Goal: Task Accomplishment & Management: Manage account settings

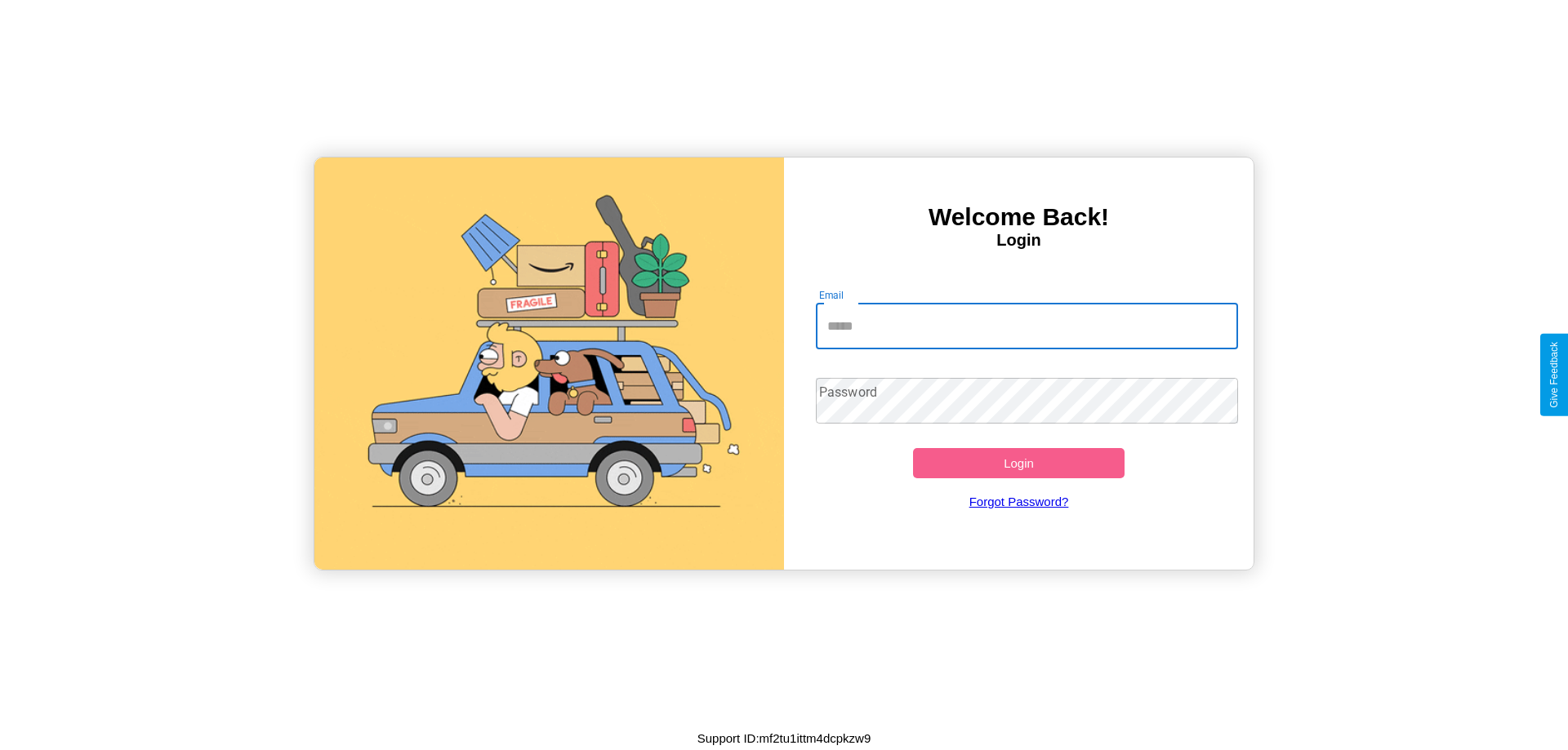
click at [1026, 326] on input "Email" at bounding box center [1027, 326] width 423 height 45
type input "**********"
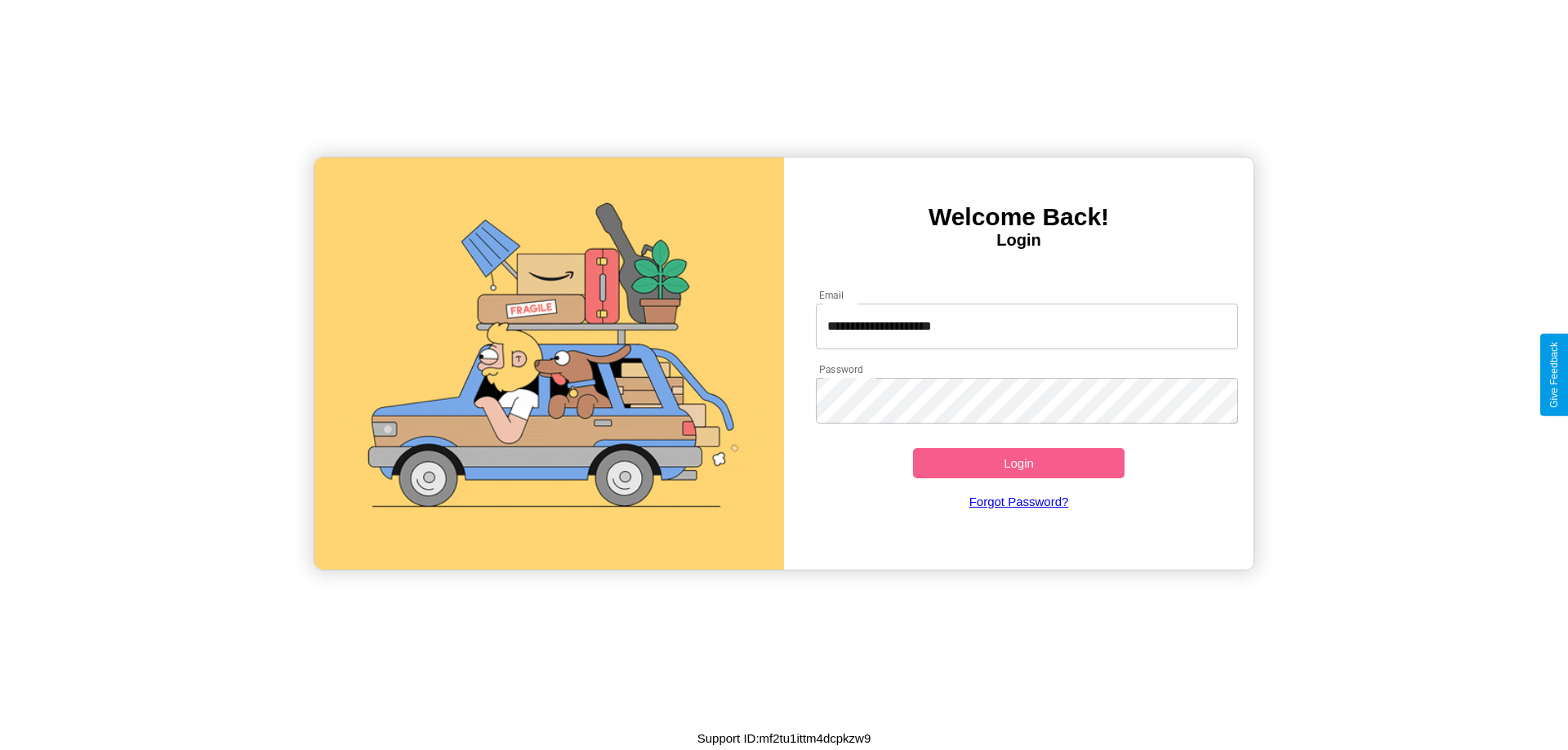
click at [1019, 463] on button "Login" at bounding box center [1019, 463] width 212 height 30
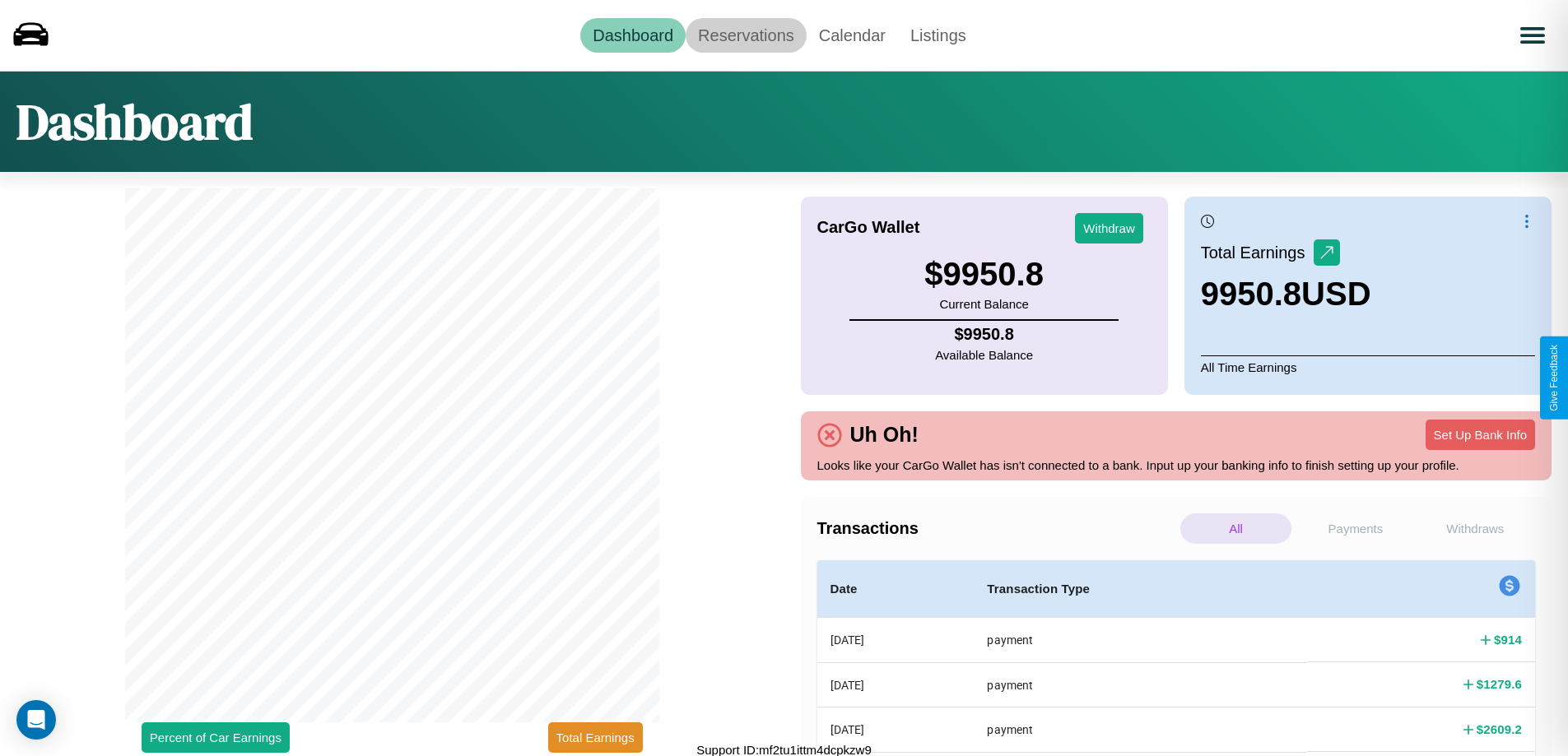
click at [746, 34] on link "Reservations" at bounding box center [746, 35] width 121 height 34
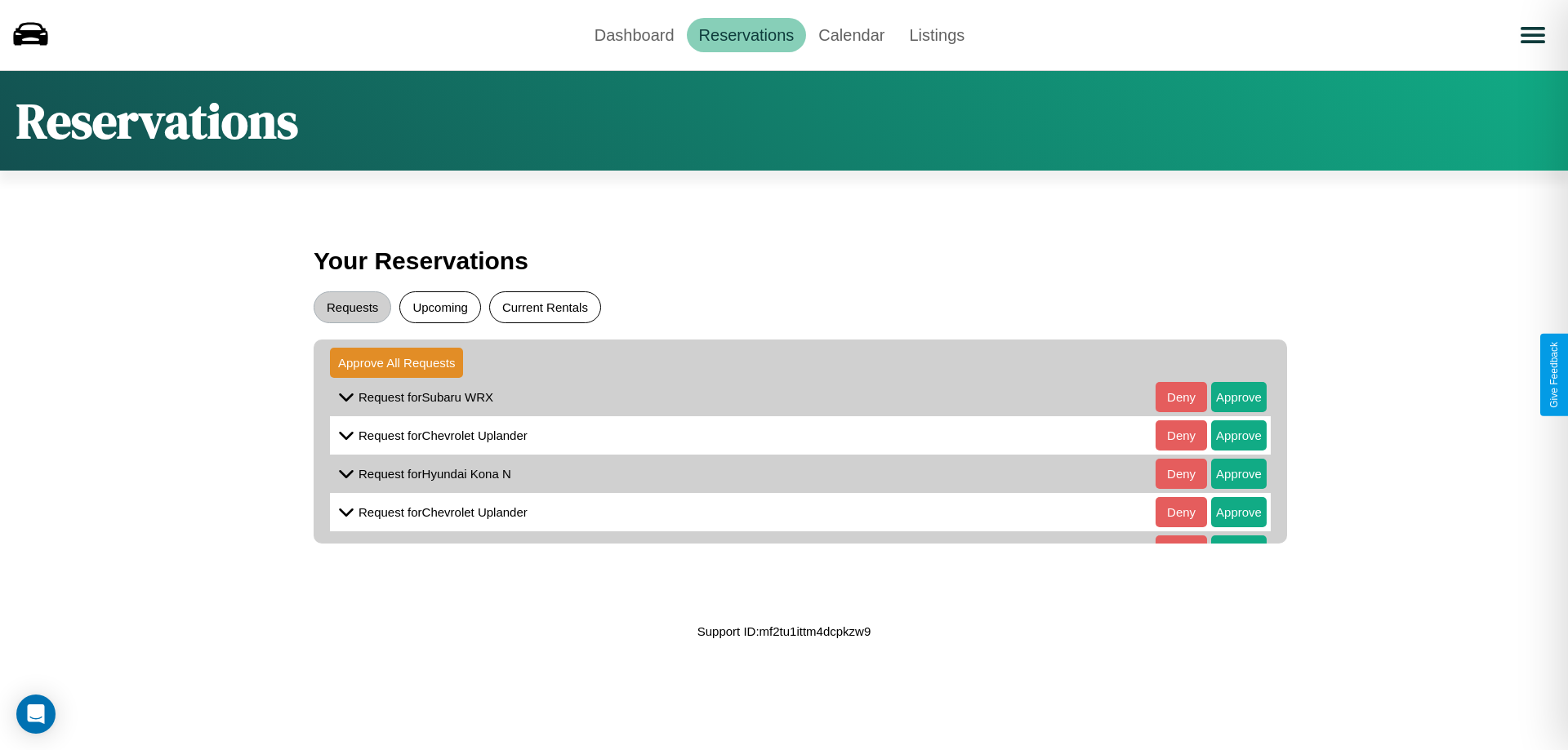
click at [544, 307] on button "Current Rentals" at bounding box center [545, 308] width 112 height 32
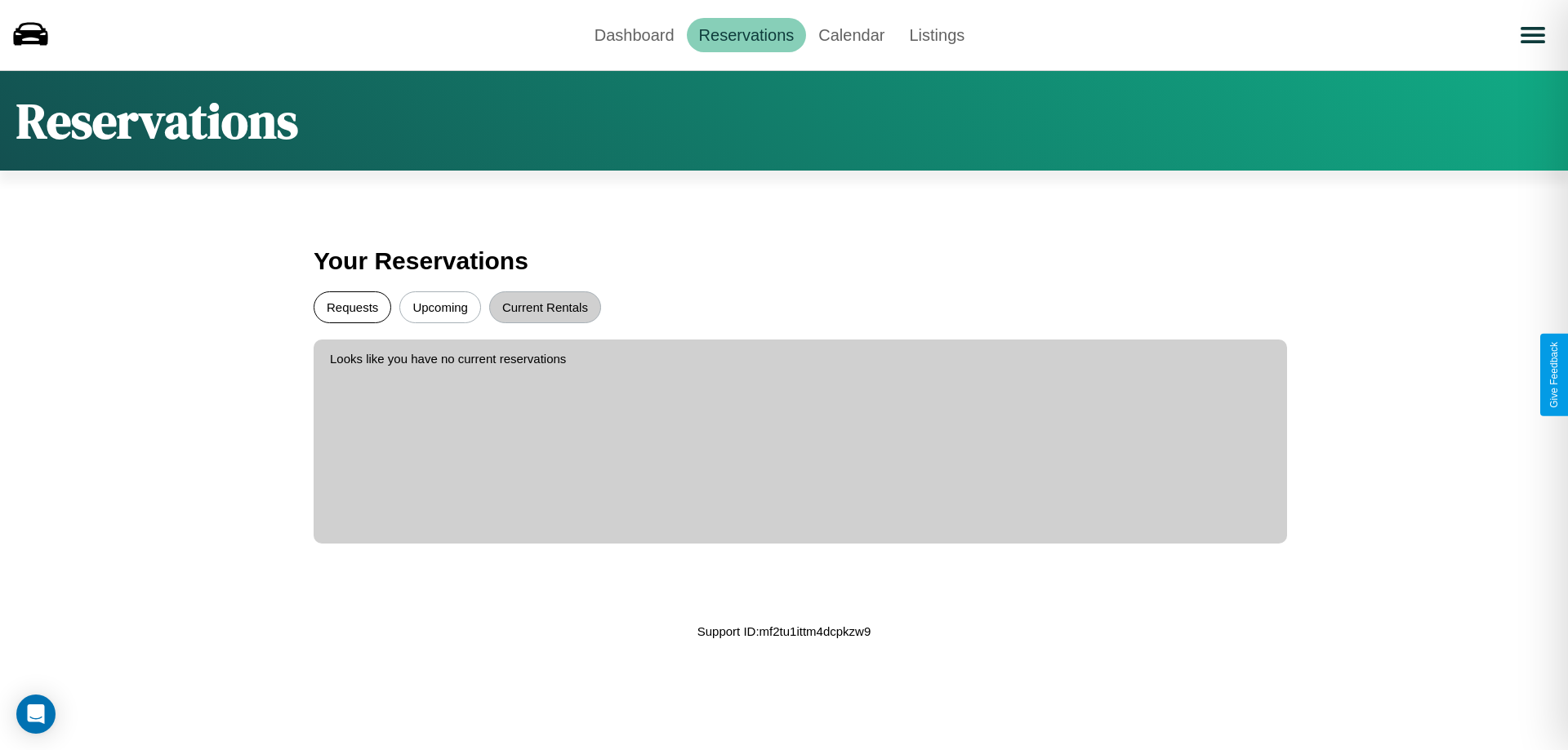
click at [352, 307] on button "Requests" at bounding box center [353, 308] width 78 height 32
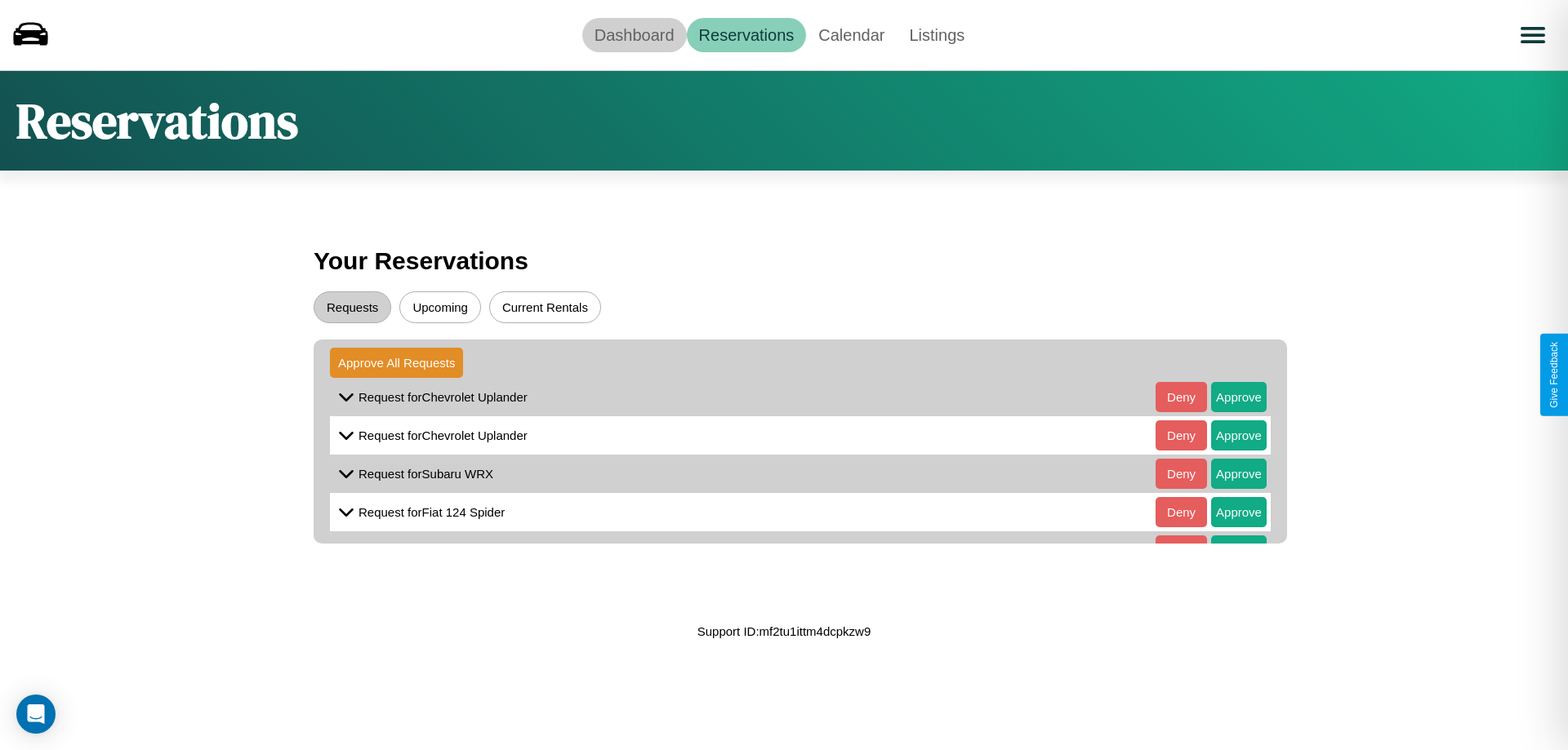
click at [634, 34] on link "Dashboard" at bounding box center [634, 35] width 105 height 34
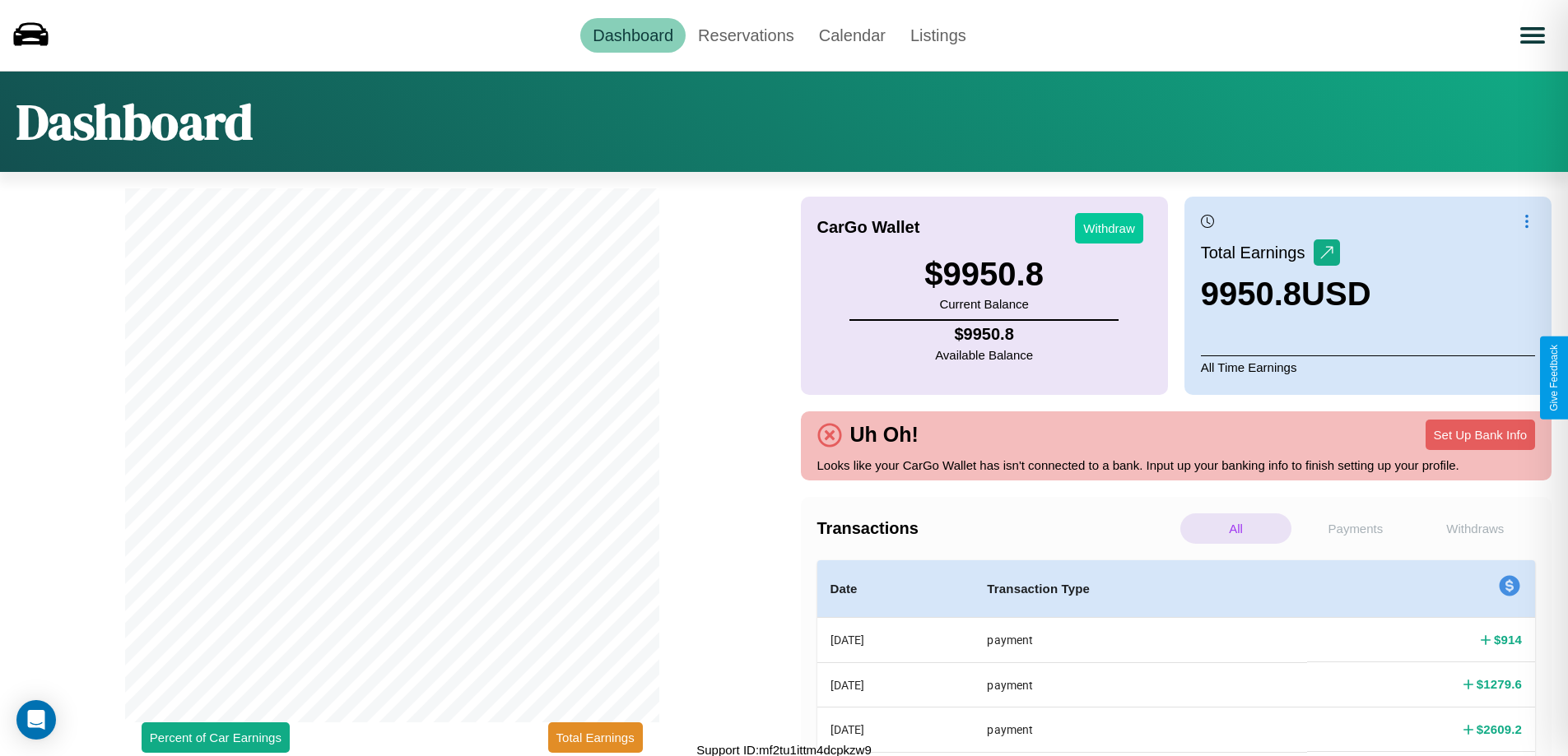
click at [1109, 228] on button "Withdraw" at bounding box center [1110, 229] width 69 height 30
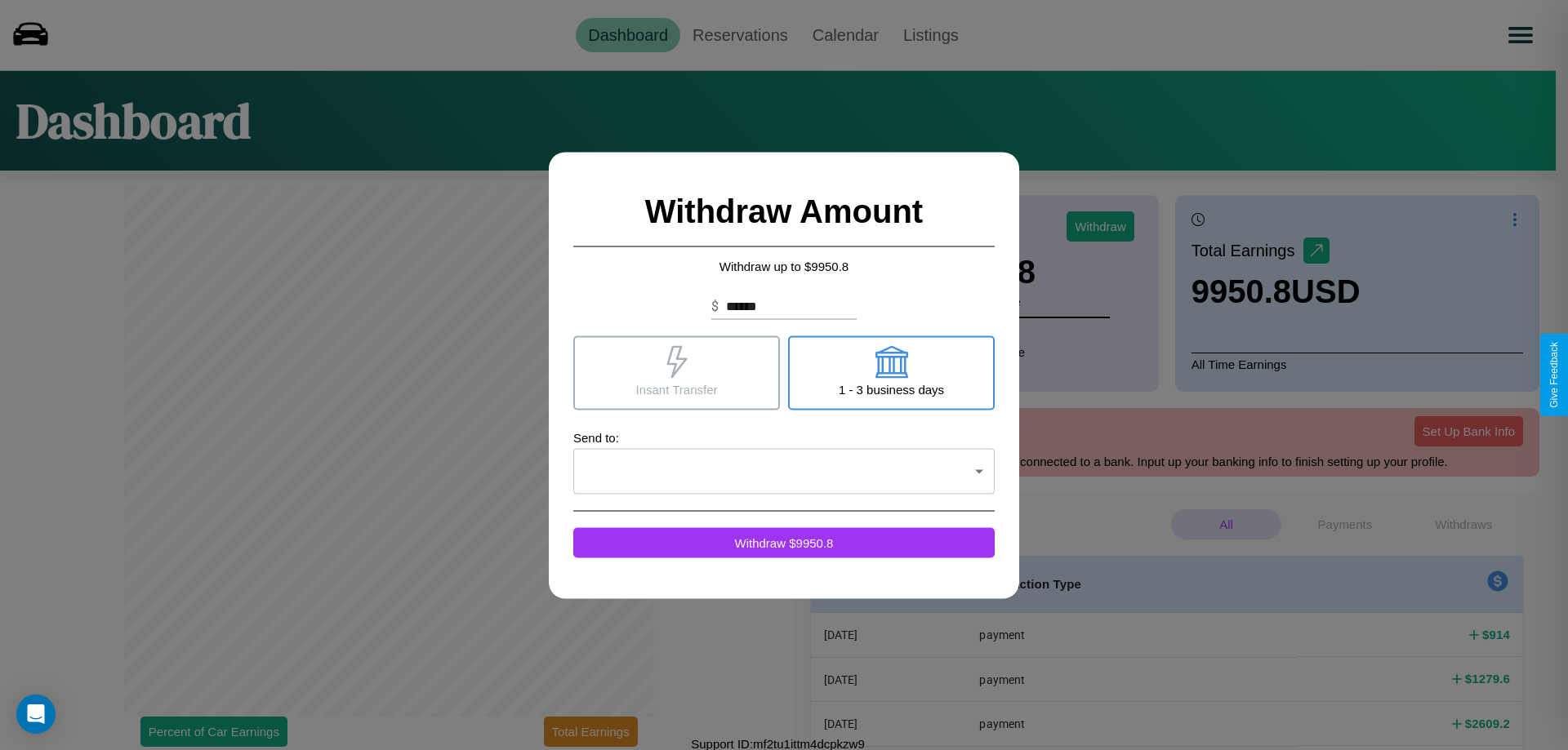
click at [677, 372] on icon at bounding box center [677, 362] width 21 height 33
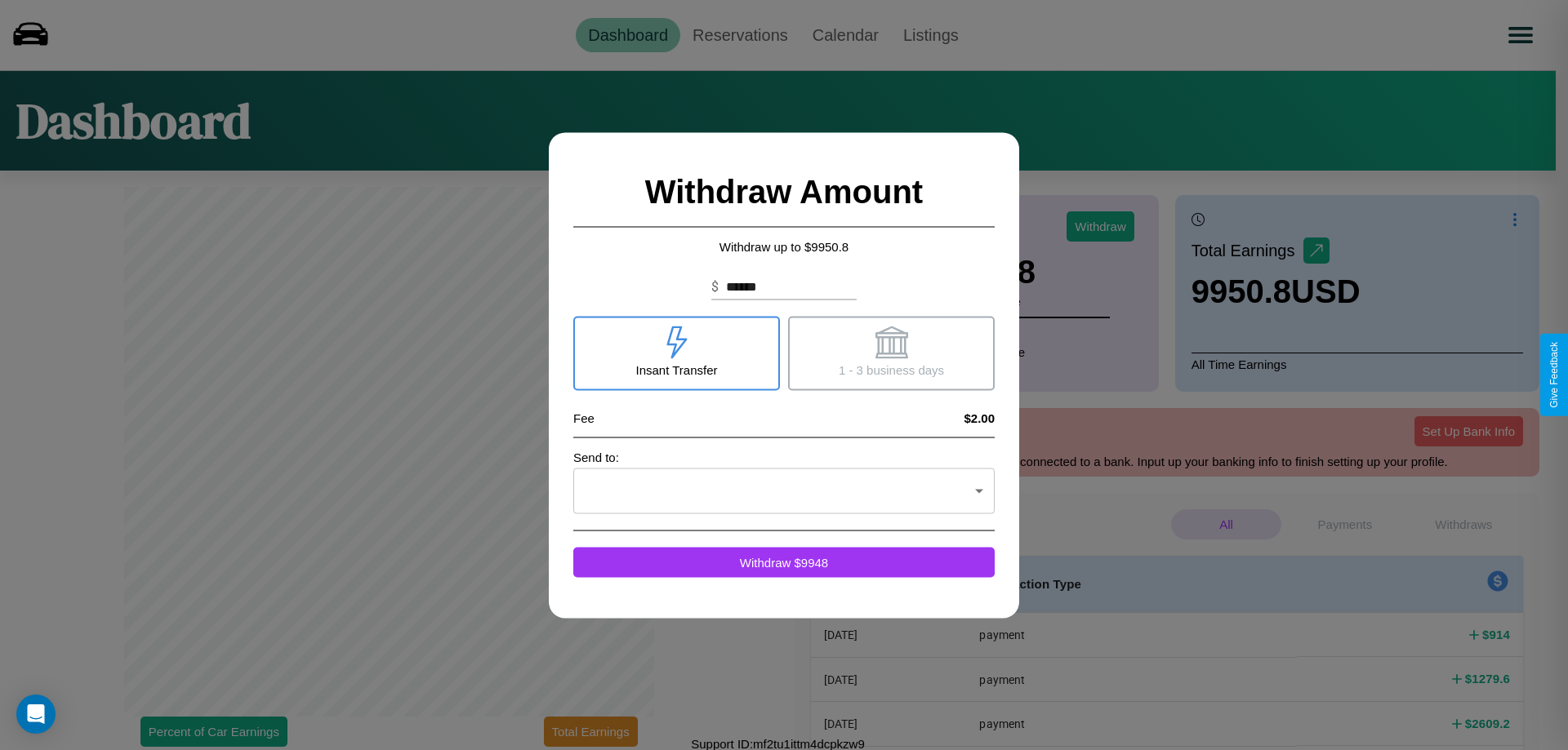
click at [891, 352] on icon at bounding box center [891, 342] width 33 height 33
